Goal: Transaction & Acquisition: Purchase product/service

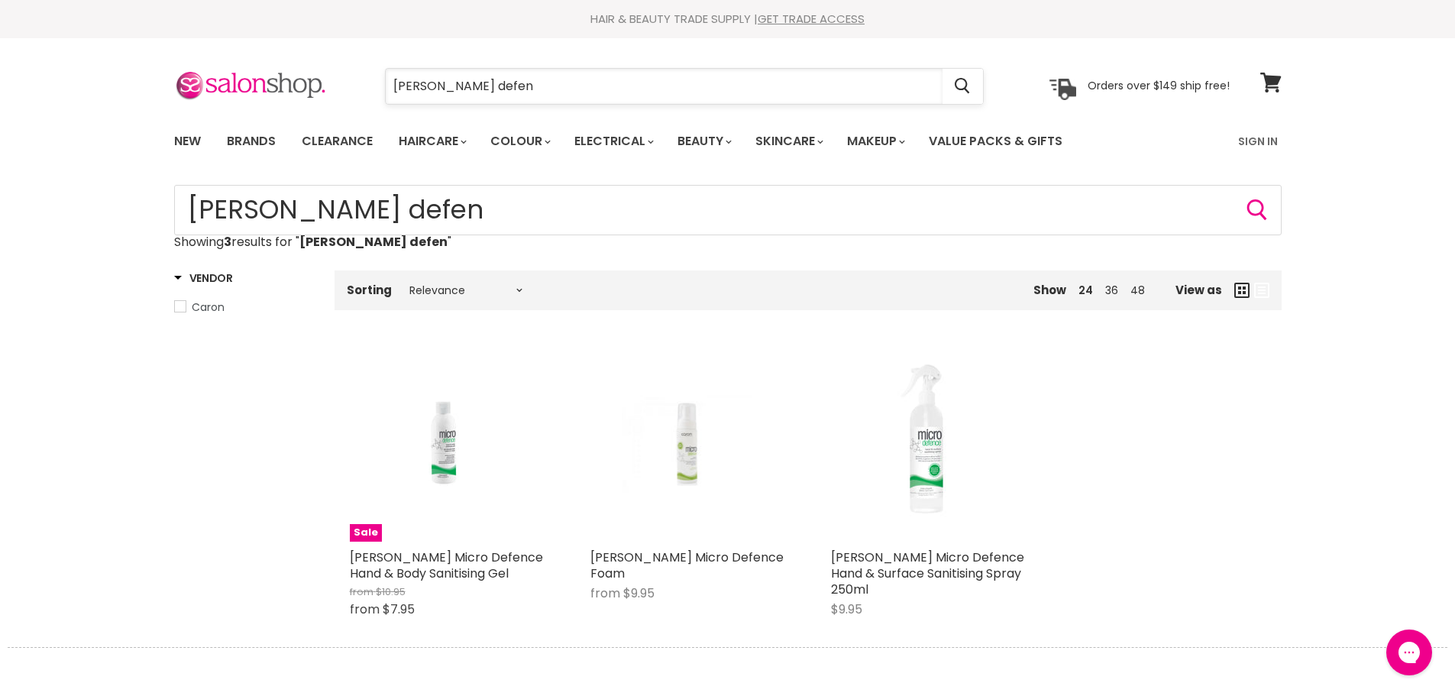
drag, startPoint x: 0, startPoint y: 0, endPoint x: 487, endPoint y: 89, distance: 495.4
click at [487, 89] on input "caron defen" at bounding box center [664, 86] width 557 height 35
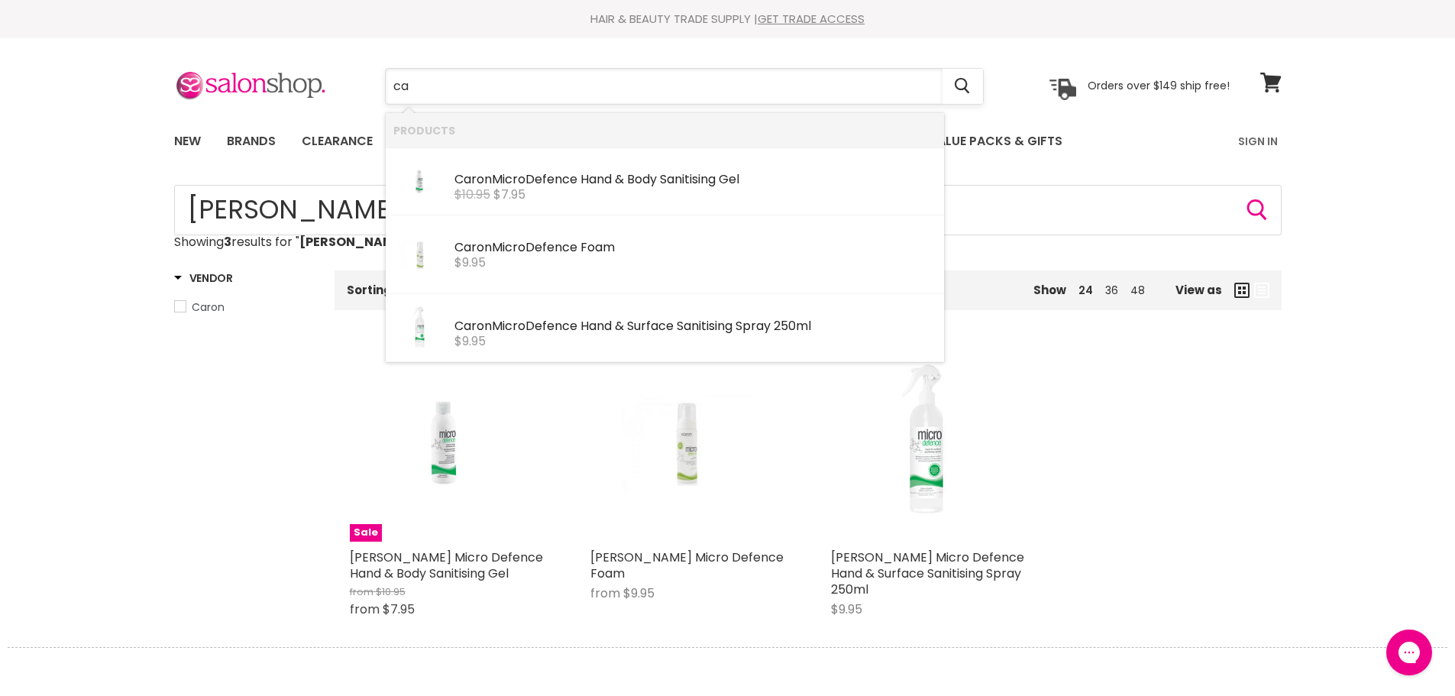
type input "c"
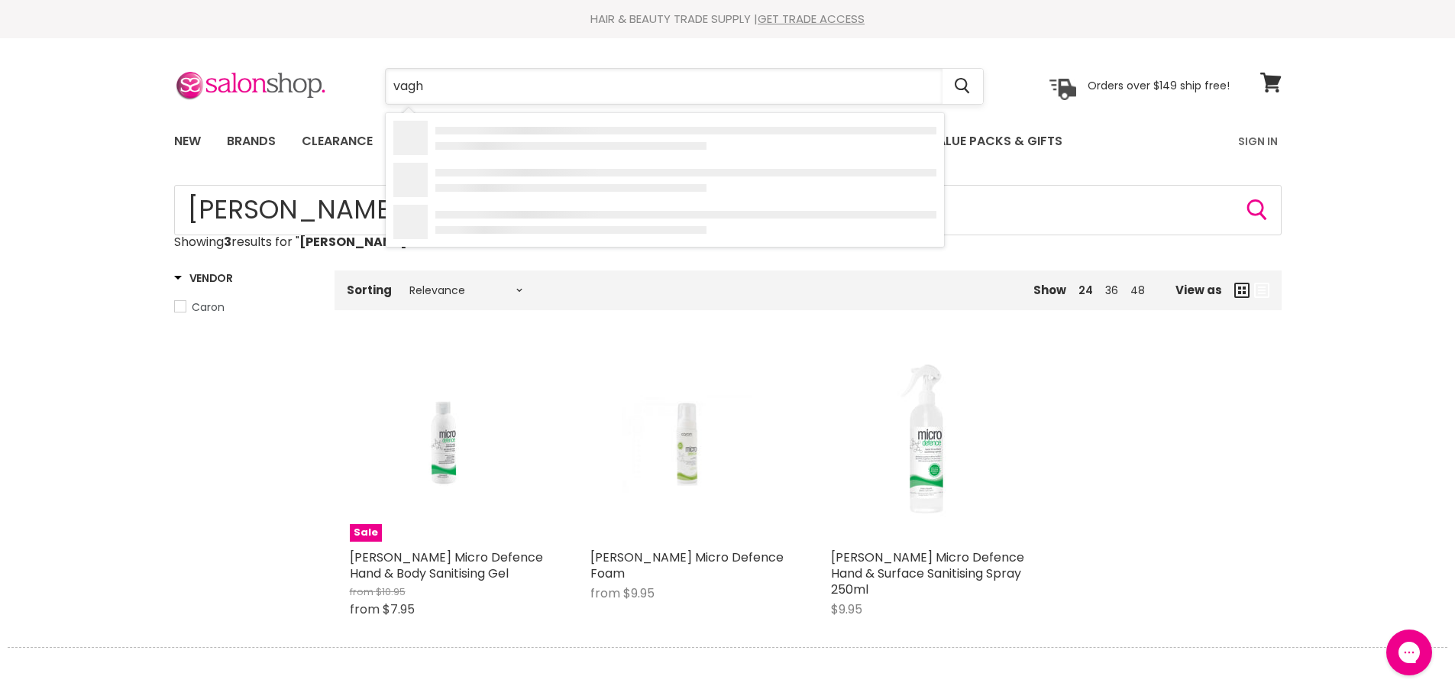
type input "vaghe"
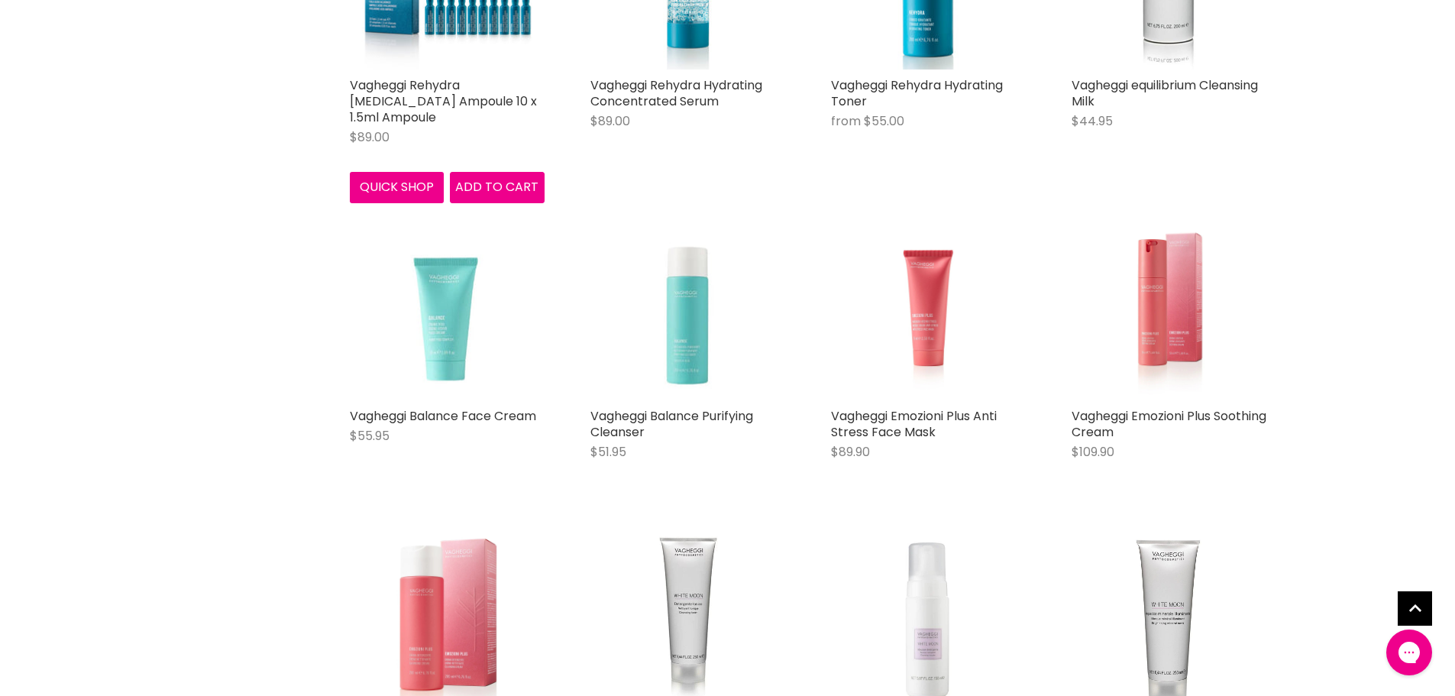
scroll to position [1451, 0]
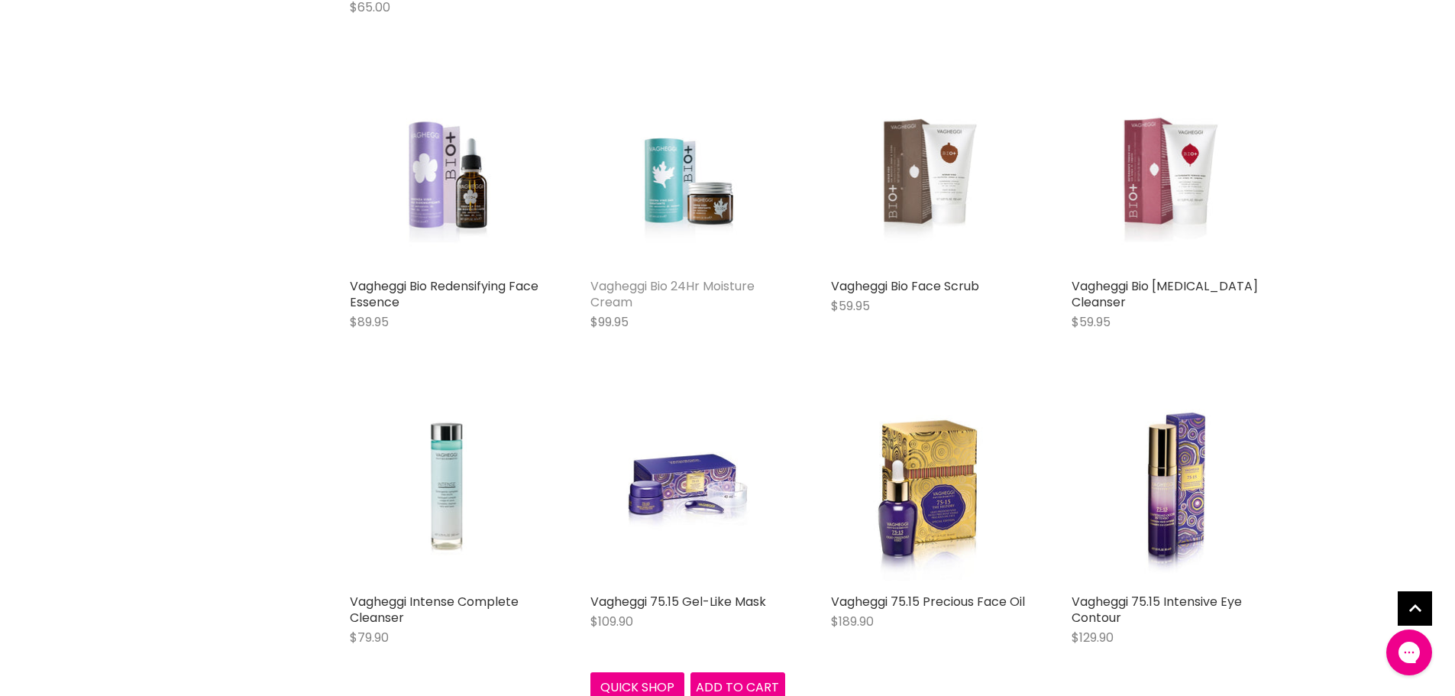
scroll to position [3208, 0]
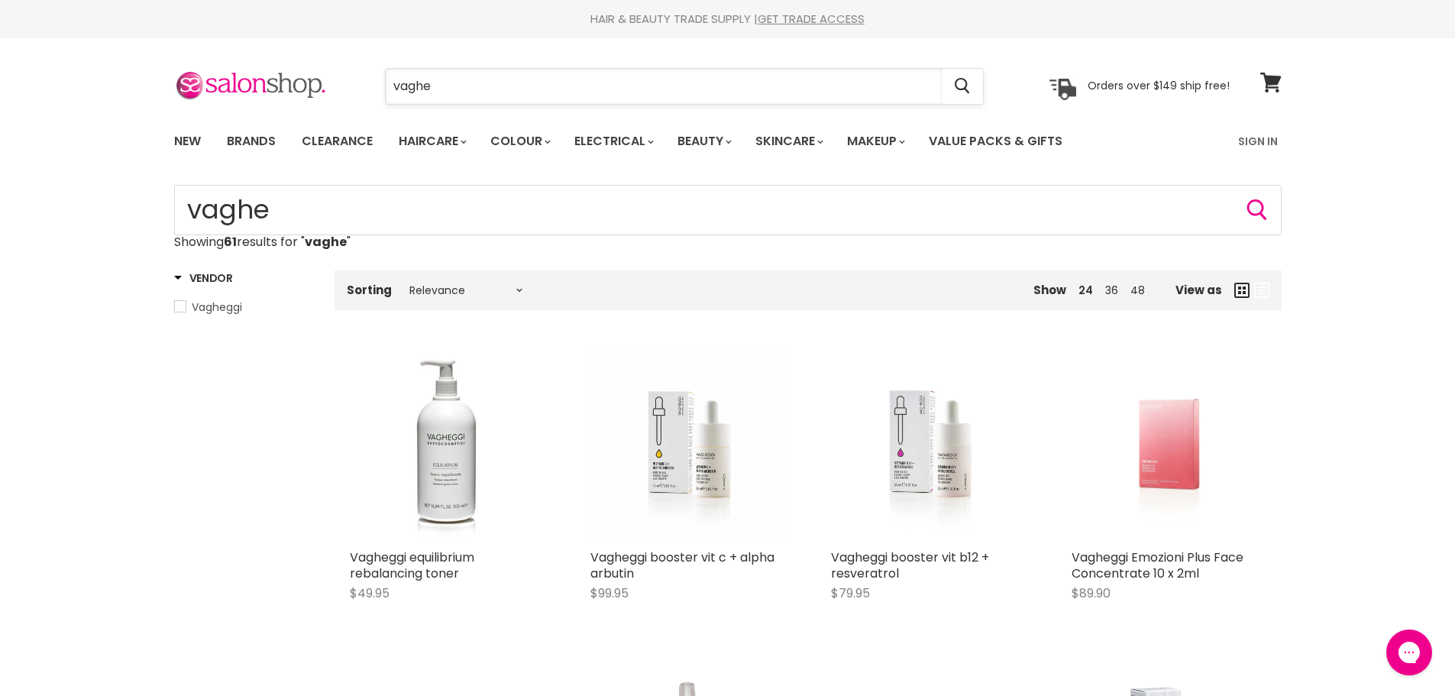
click at [448, 79] on input "vaghe" at bounding box center [664, 86] width 557 height 35
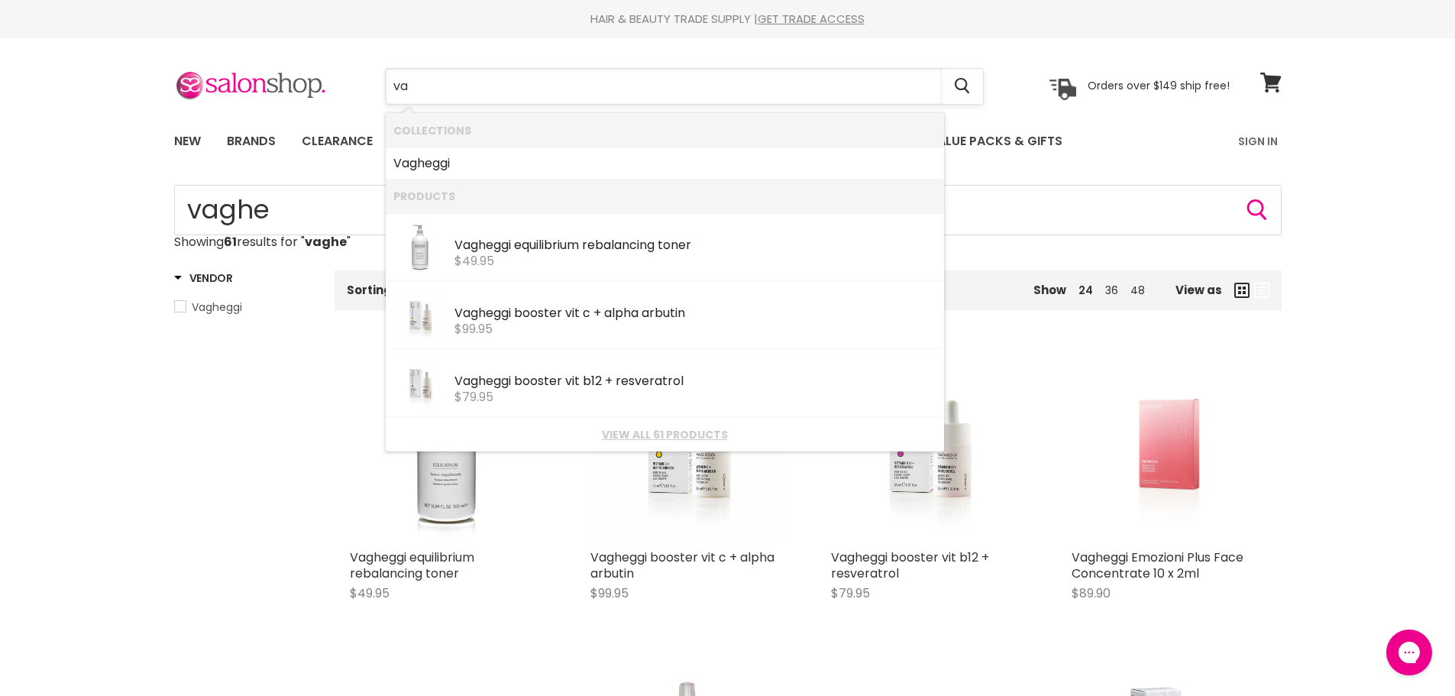
type input "v"
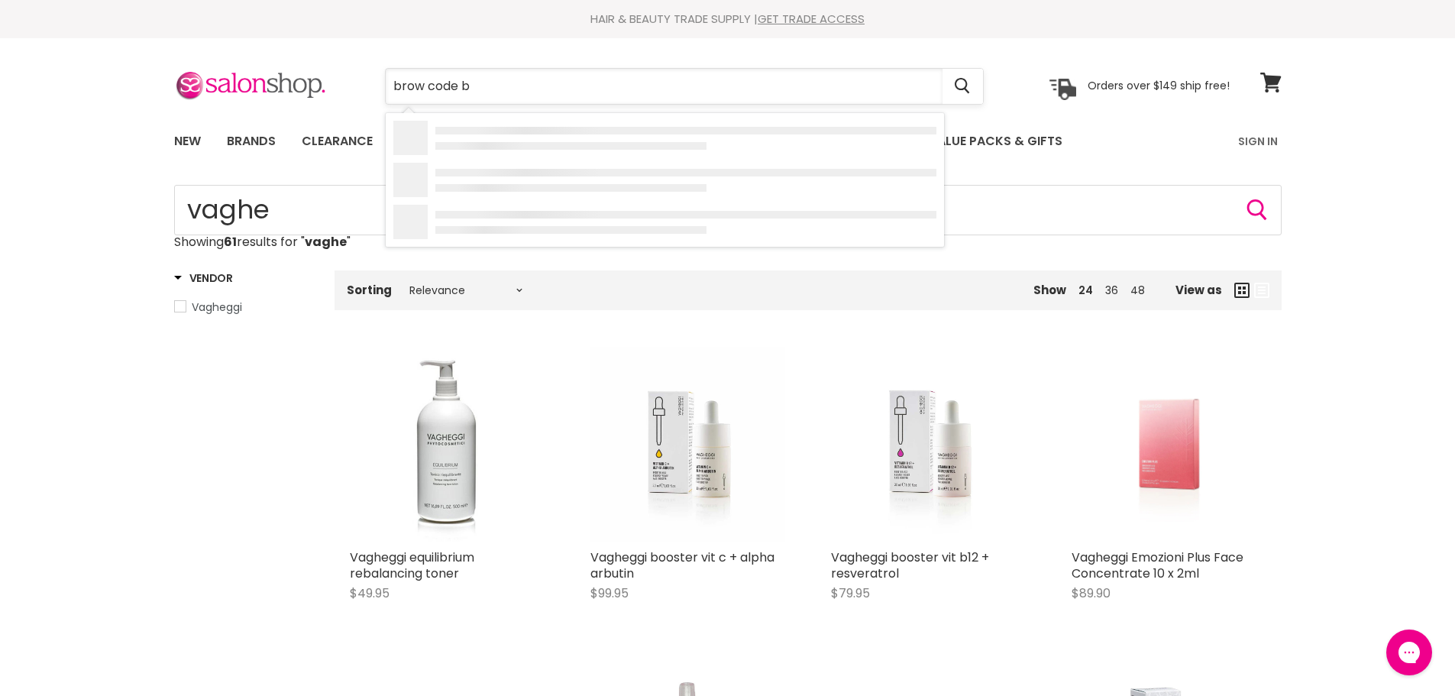
type input "brow code bu"
click at [499, 179] on b "Code" at bounding box center [504, 179] width 32 height 18
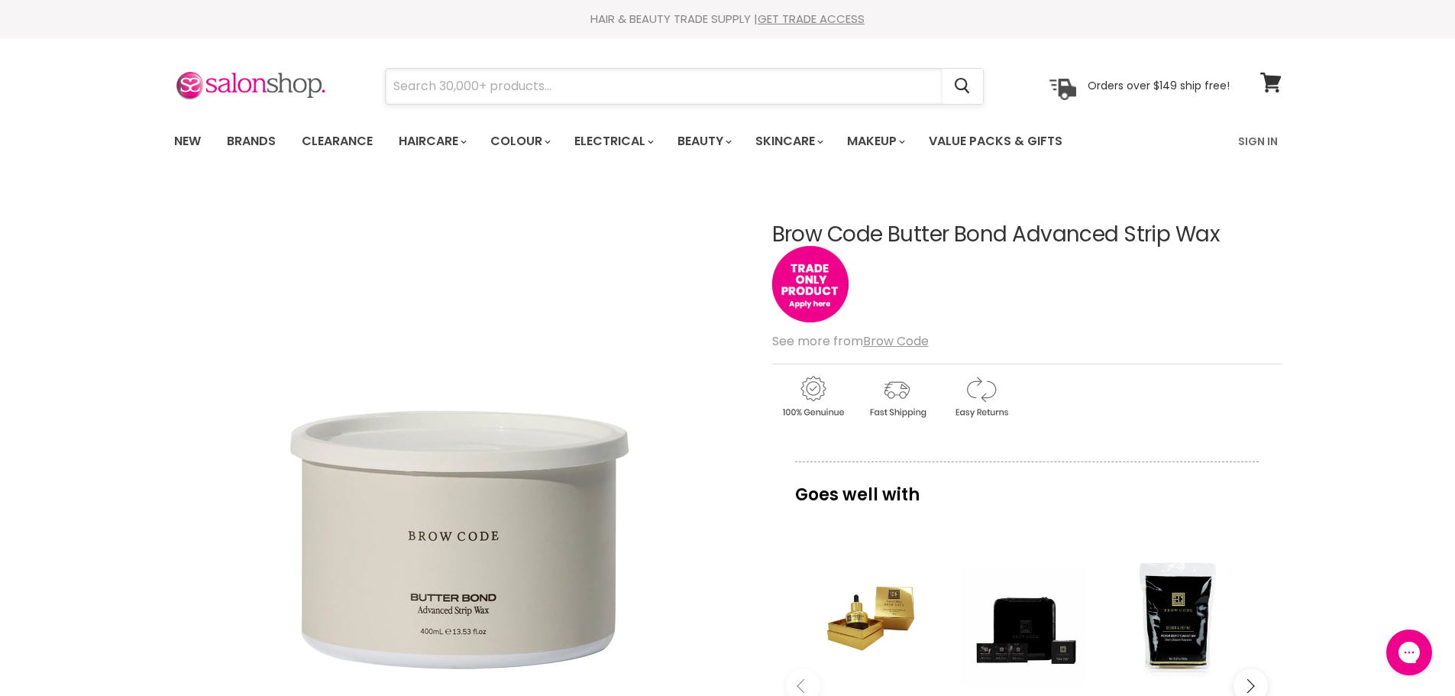
click at [430, 73] on input "Search" at bounding box center [664, 86] width 557 height 35
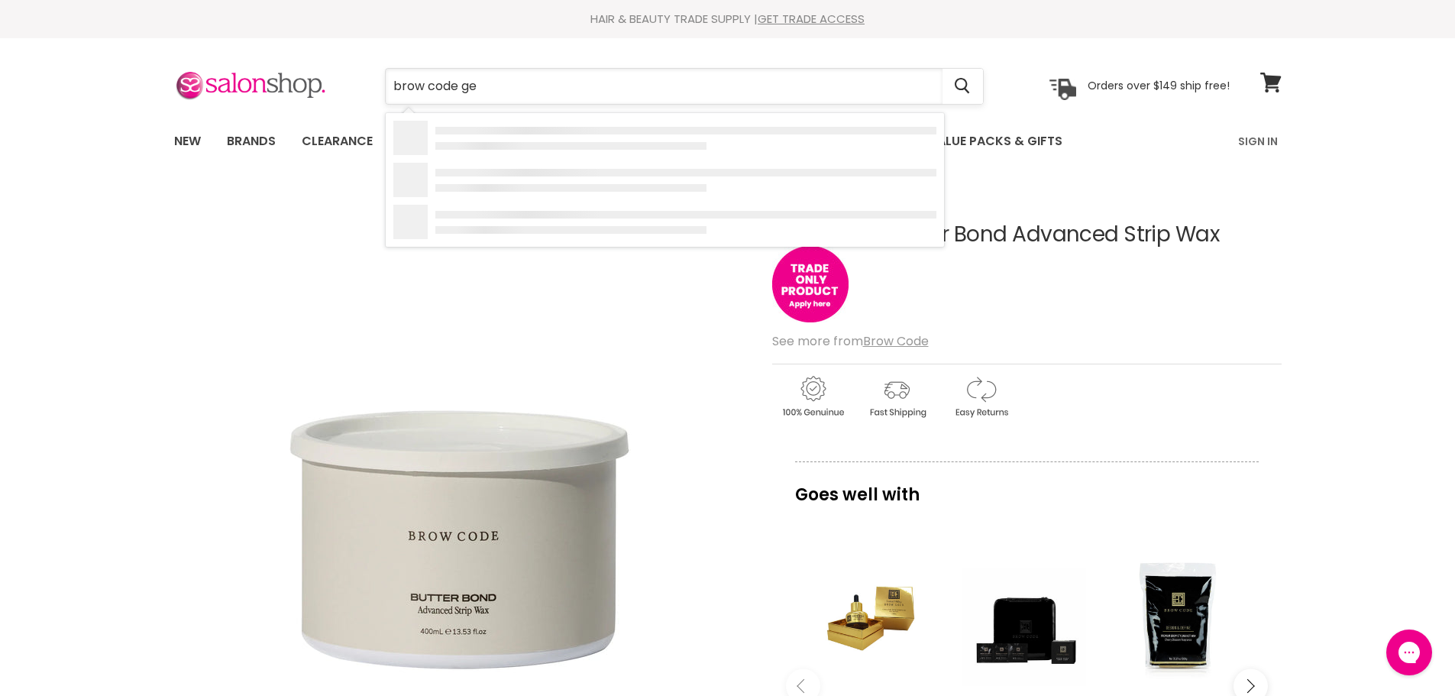
type input "brow code gel"
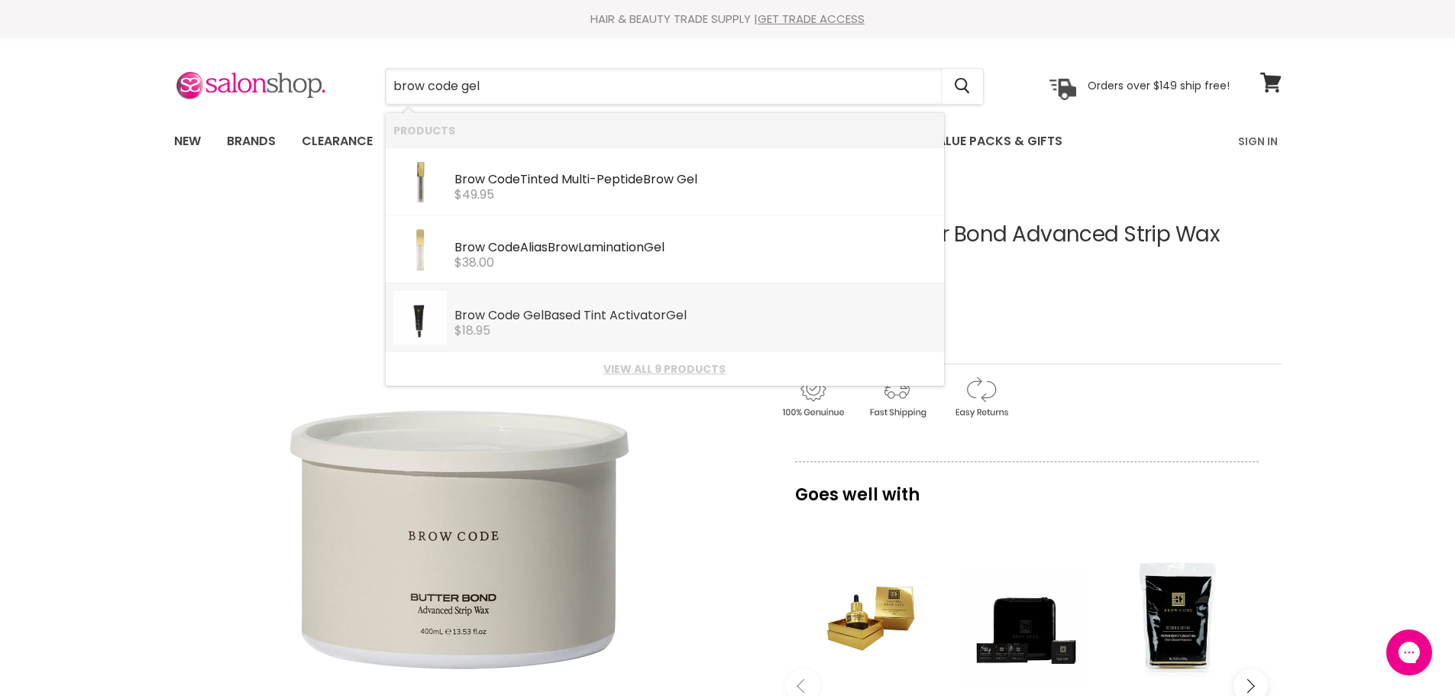
click at [596, 316] on div "Brow Code Gel Based Tint Activator Gel" at bounding box center [695, 317] width 482 height 16
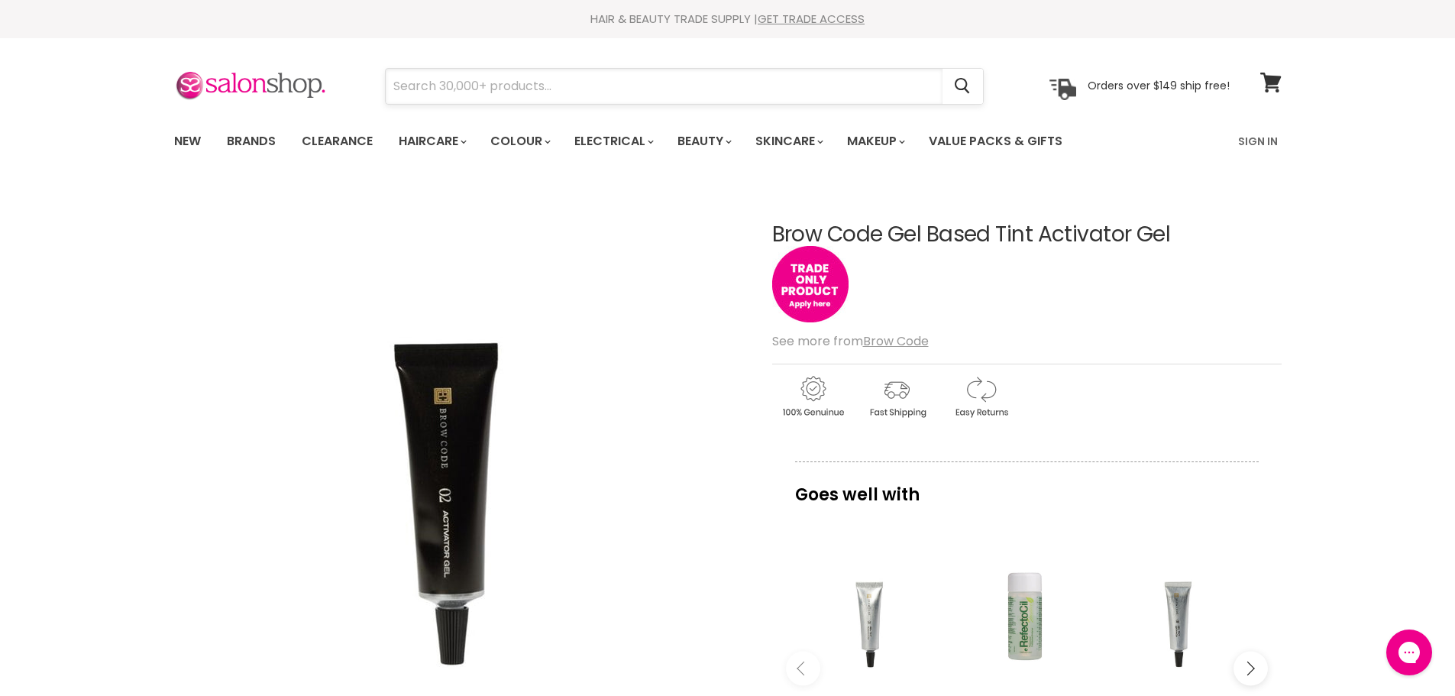
click at [498, 91] on input "Search" at bounding box center [664, 86] width 557 height 35
type input "broe code gel"
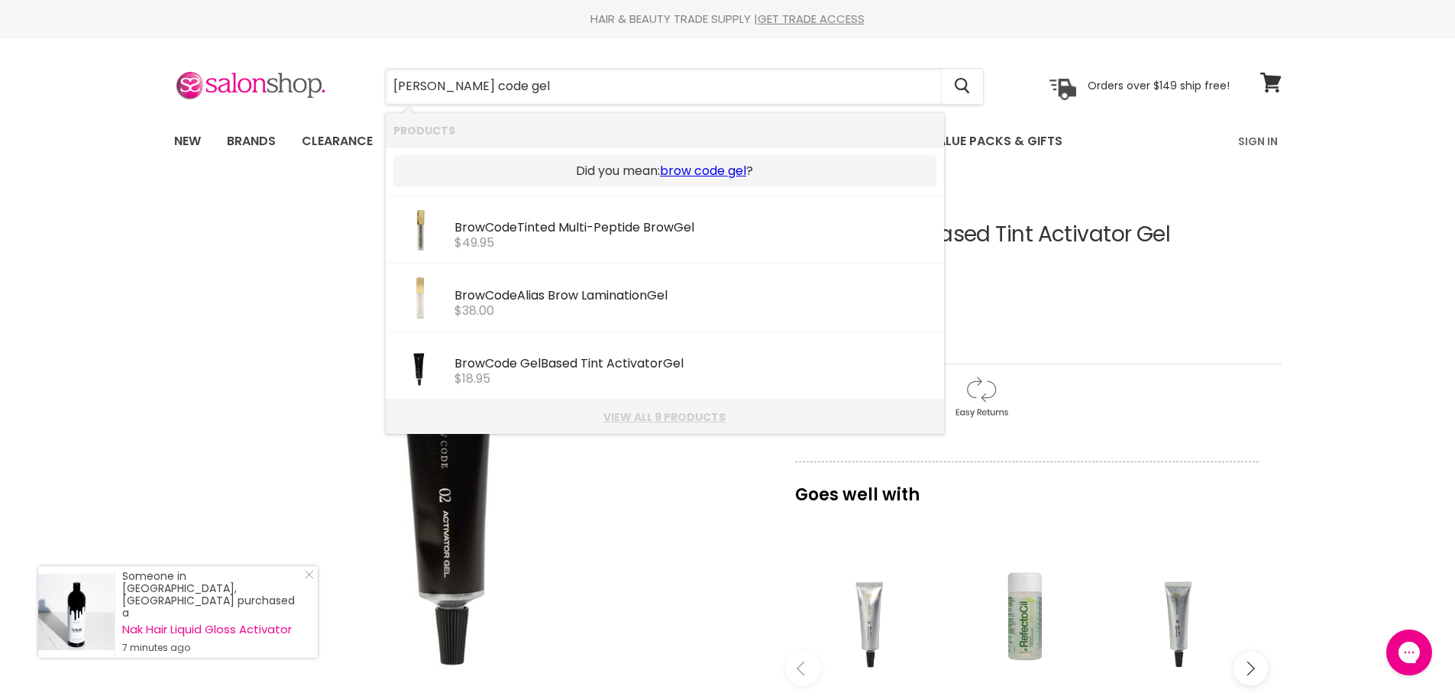
click at [661, 419] on link "View all 9 products" at bounding box center [664, 417] width 543 height 12
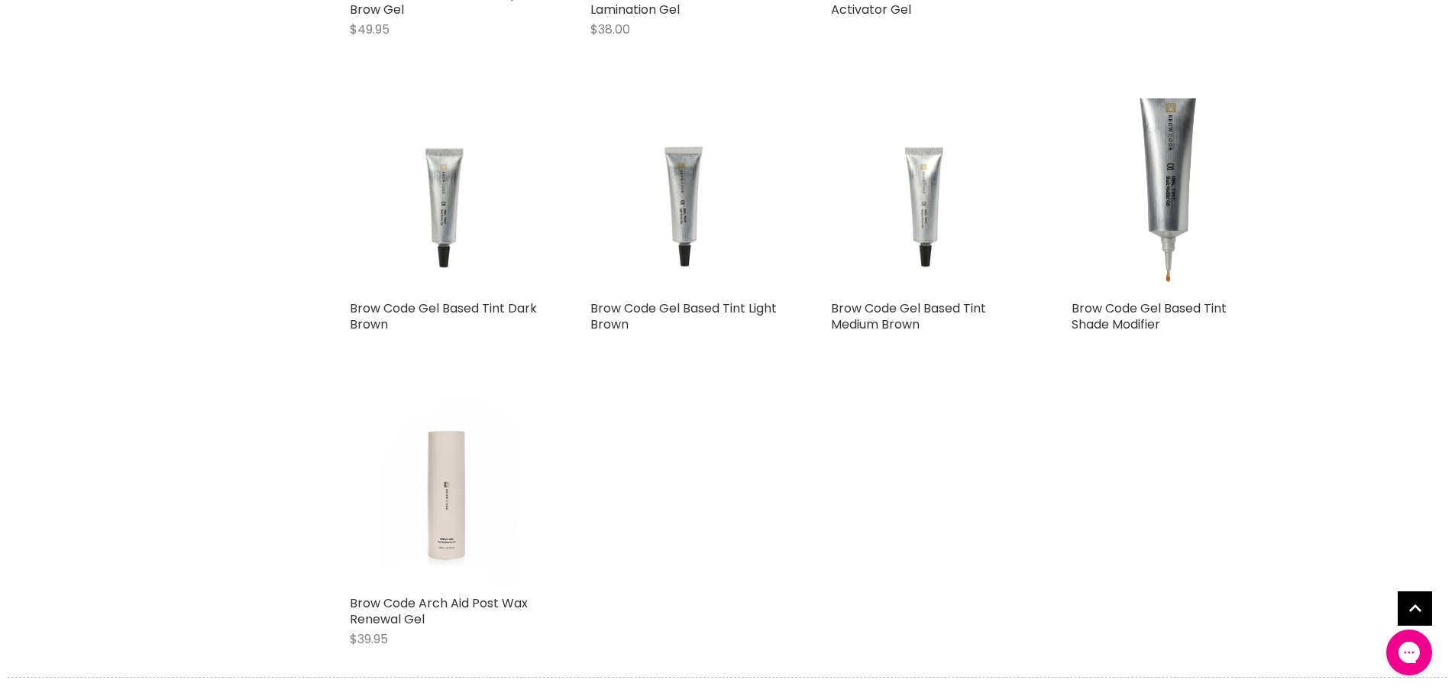
scroll to position [611, 0]
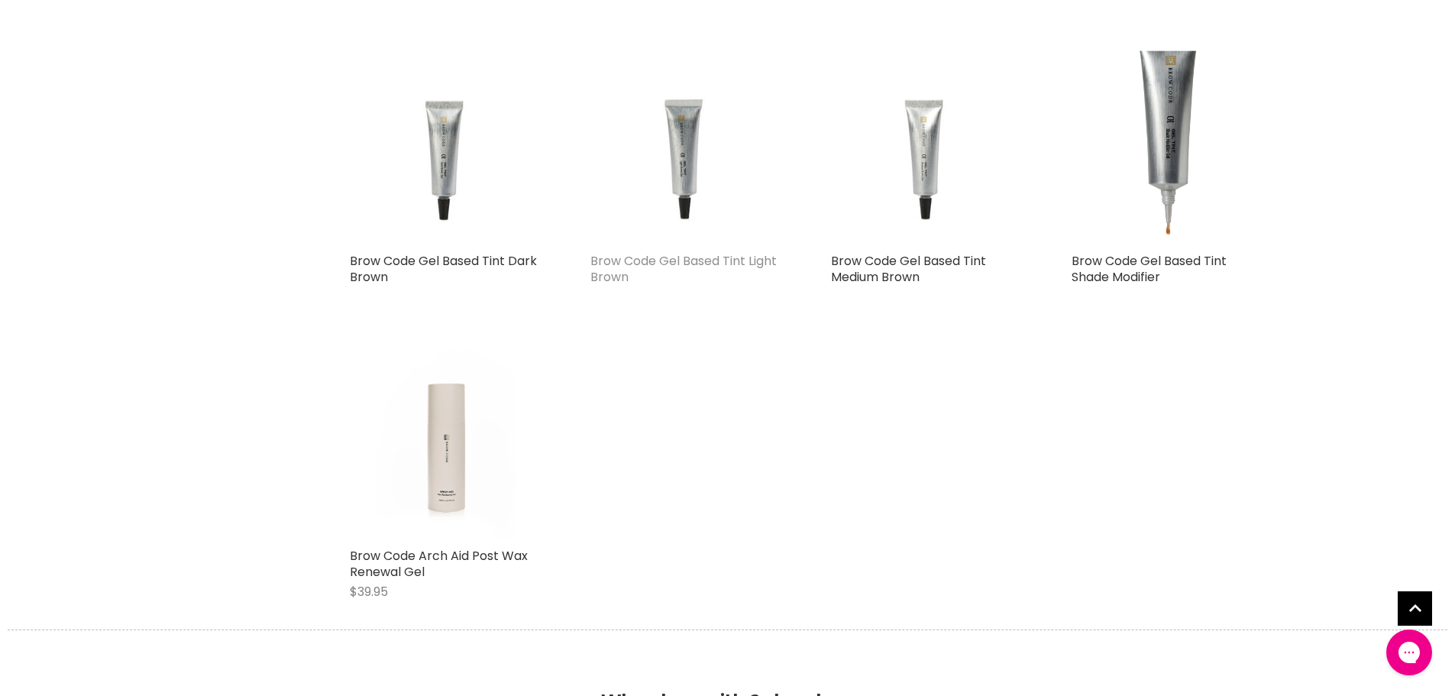
click at [687, 261] on link "Brow Code Gel Based Tint Light Brown" at bounding box center [683, 269] width 186 height 34
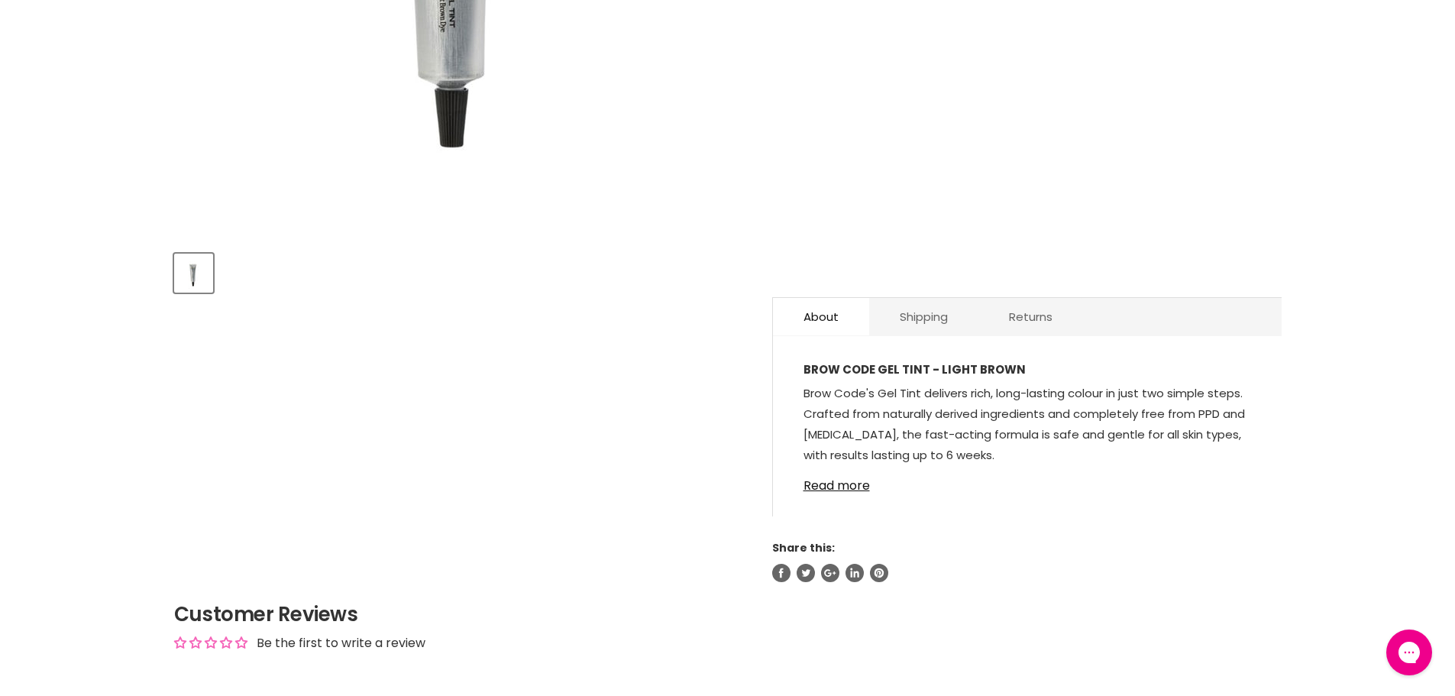
scroll to position [535, 0]
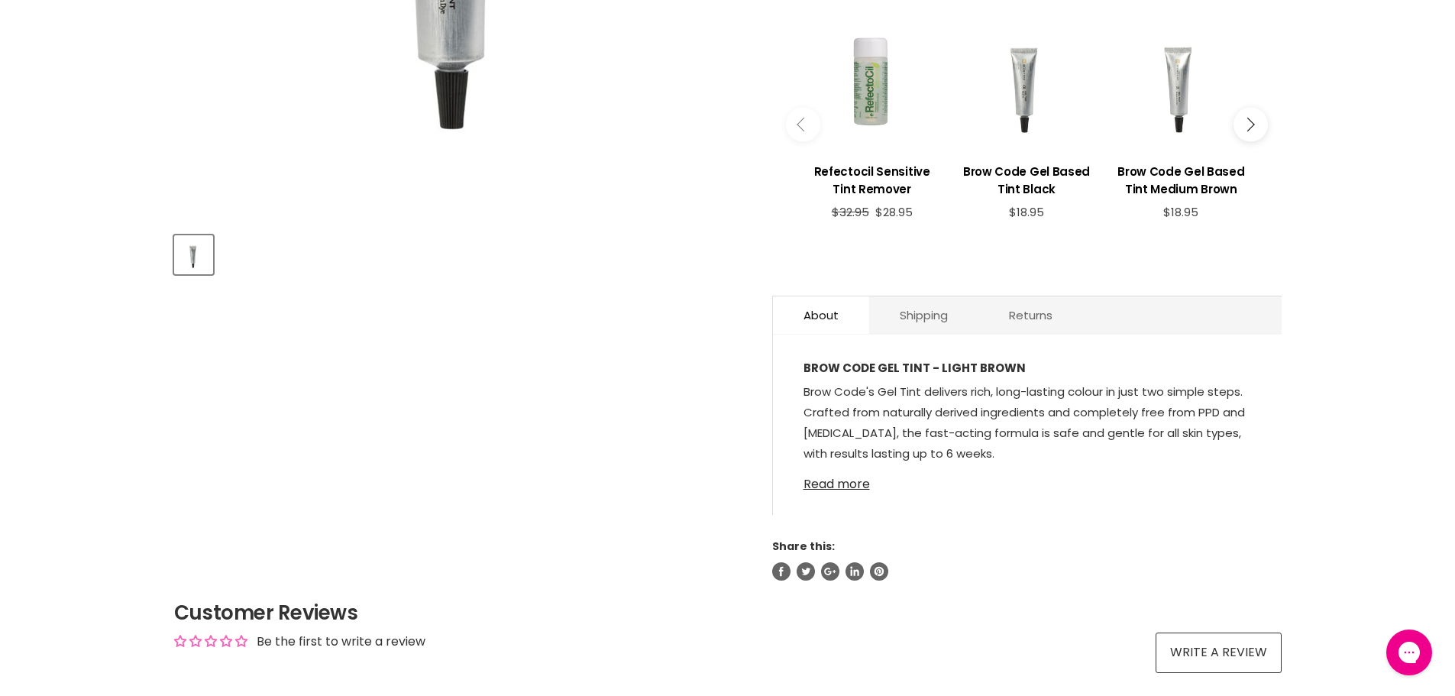
click at [842, 483] on link "Read more" at bounding box center [1028, 479] width 448 height 23
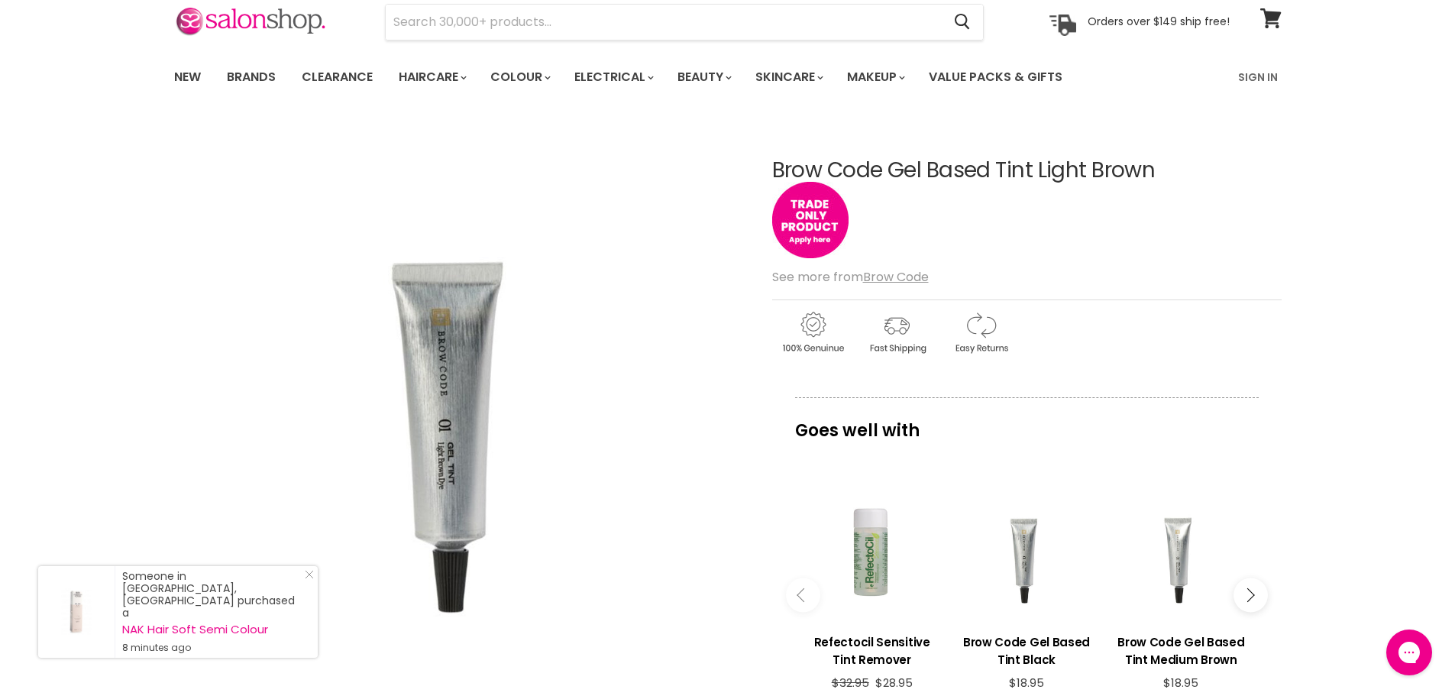
scroll to position [0, 0]
